Goal: Obtain resource: Obtain resource

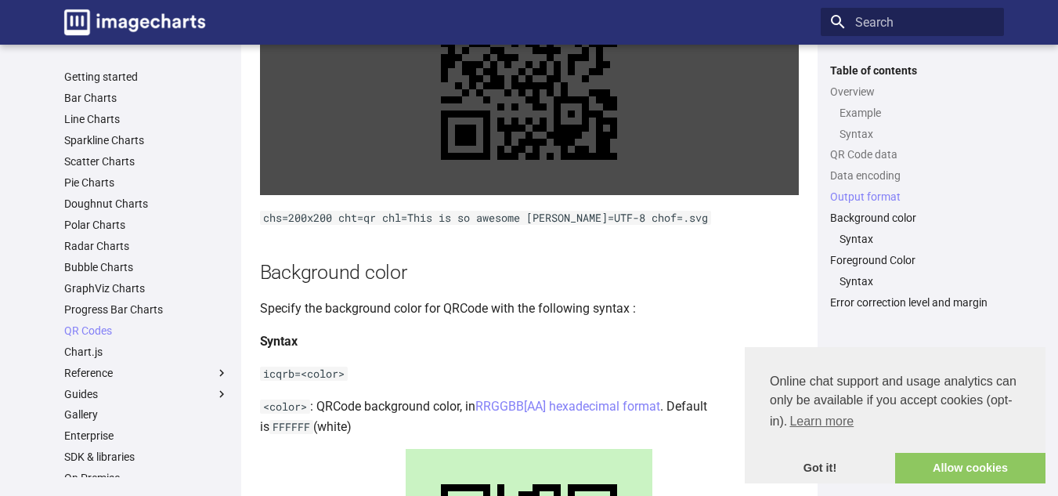
scroll to position [1724, 0]
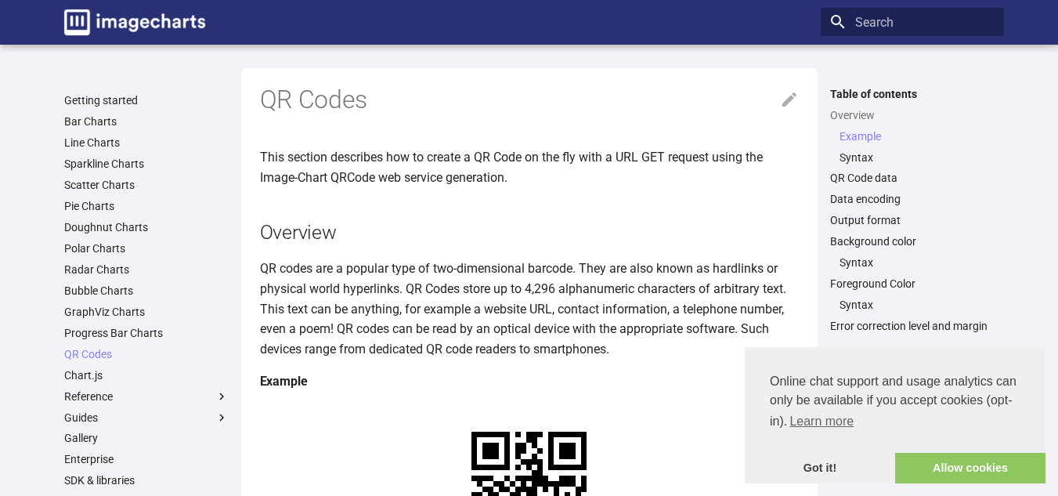
scroll to position [392, 0]
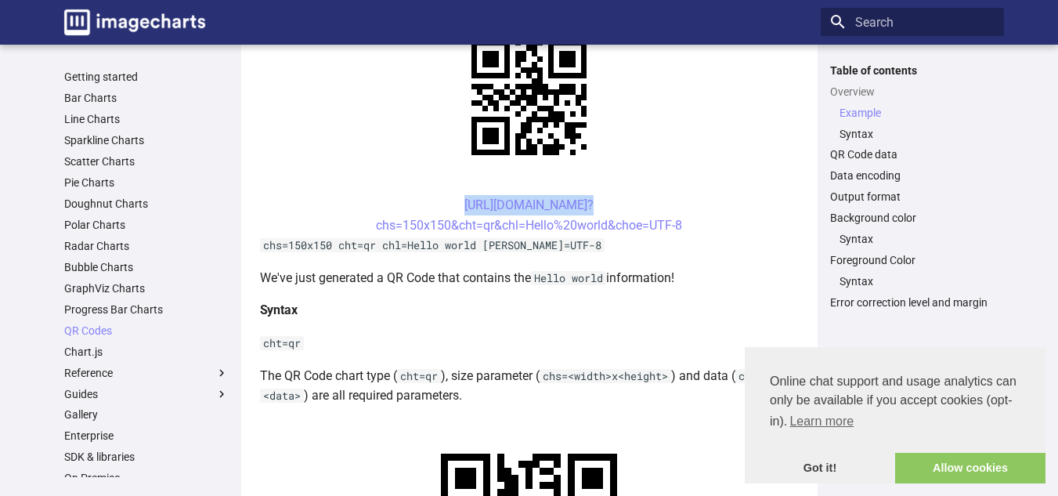
drag, startPoint x: 0, startPoint y: 0, endPoint x: 432, endPoint y: 201, distance: 476.0
click at [432, 201] on center "[URL][DOMAIN_NAME]? chs=150x150&cht=qr&chl=Hello%20world&choe=UTF-8" at bounding box center [529, 215] width 539 height 40
drag, startPoint x: 642, startPoint y: 297, endPoint x: 631, endPoint y: 294, distance: 11.4
drag, startPoint x: 440, startPoint y: 195, endPoint x: 699, endPoint y: 220, distance: 259.8
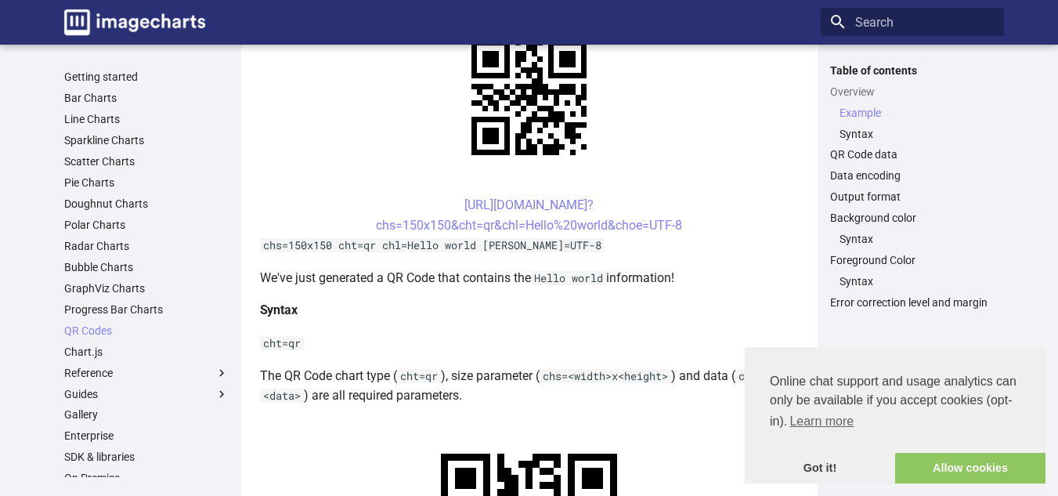
click at [700, 220] on center "[URL][DOMAIN_NAME]? chs=150x150&cht=qr&chl=Hello%20world&choe=UTF-8" at bounding box center [529, 215] width 539 height 40
drag, startPoint x: 433, startPoint y: 200, endPoint x: 693, endPoint y: 225, distance: 260.5
click at [694, 225] on center "[URL][DOMAIN_NAME]? chs=150x150&cht=qr&chl=Hello%20world&choe=UTF-8" at bounding box center [529, 215] width 539 height 40
copy link "[URL][DOMAIN_NAME]? chs=150x150&cht=qr&chl=Hello%20world&choe=UTF-8"
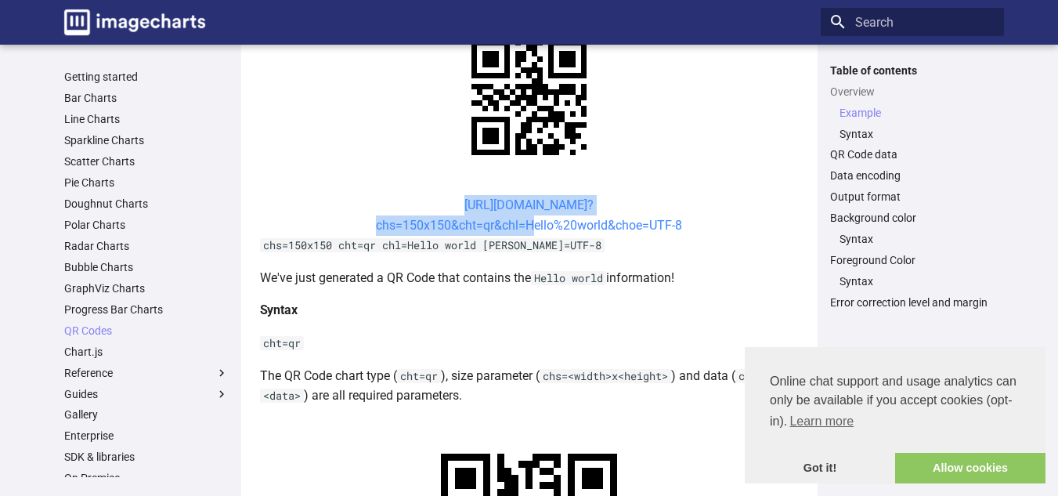
drag, startPoint x: 439, startPoint y: 187, endPoint x: 524, endPoint y: 223, distance: 92.7
copy link "[URL][DOMAIN_NAME]? chs=150x150&cht=qr&chl="
